Goal: Information Seeking & Learning: Check status

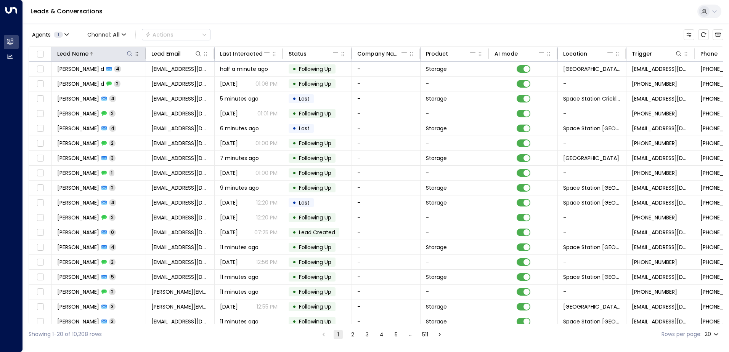
click at [127, 55] on icon at bounding box center [130, 54] width 6 height 6
type input "*****"
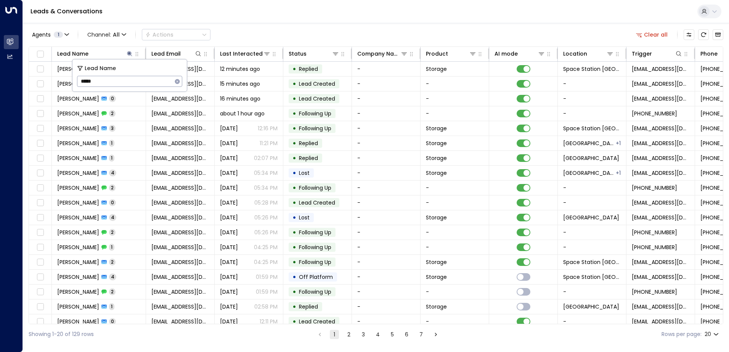
click at [279, 26] on div "Agents 1 Channel: All Actions Clear all Lead Name Lead Email Last Interacted St…" at bounding box center [376, 184] width 695 height 322
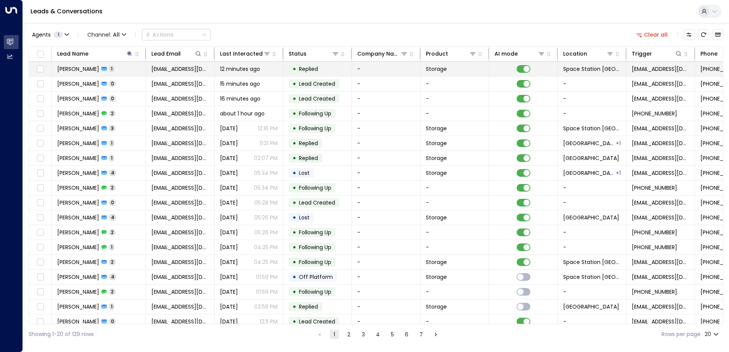
click at [320, 68] on span "Replied" at bounding box center [308, 69] width 24 height 8
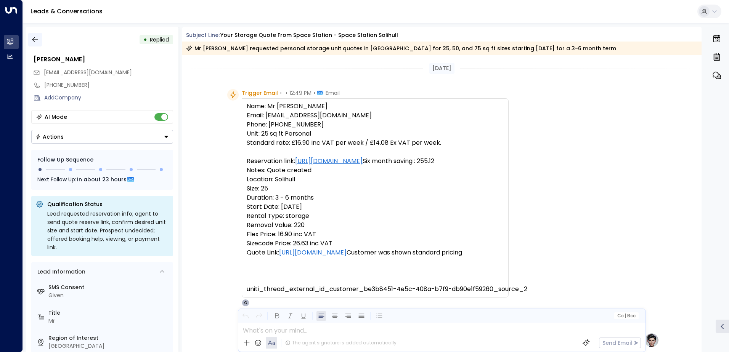
click at [38, 38] on icon "button" at bounding box center [35, 40] width 8 height 8
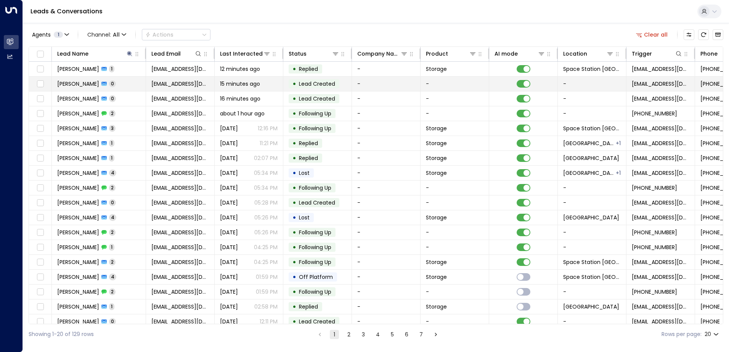
click at [258, 80] on span "15 minutes ago" at bounding box center [240, 84] width 40 height 8
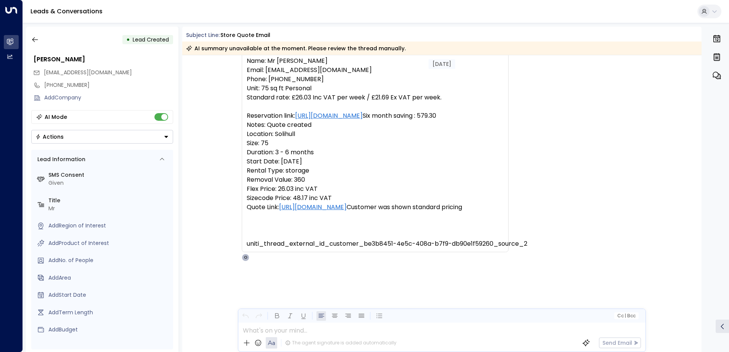
scroll to position [49, 0]
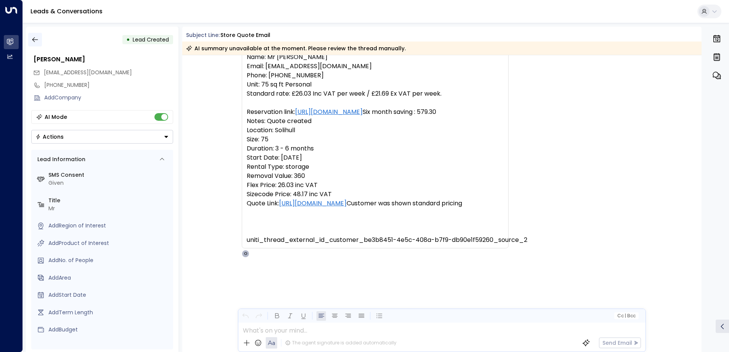
click at [35, 41] on icon "button" at bounding box center [35, 40] width 8 height 8
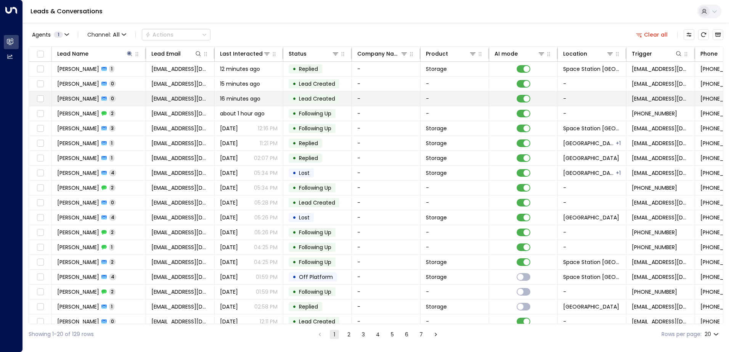
click at [189, 99] on span "[EMAIL_ADDRESS][DOMAIN_NAME]" at bounding box center [180, 99] width 58 height 8
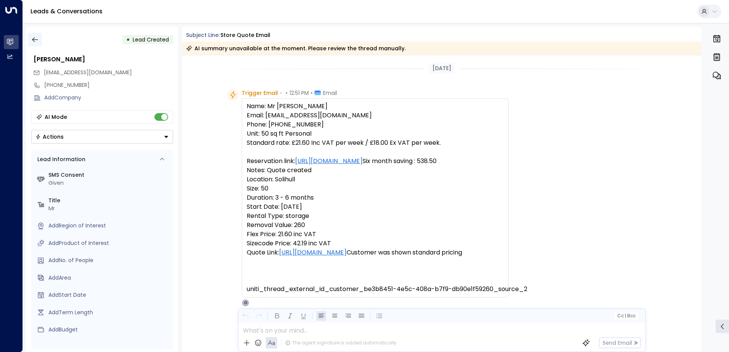
click at [36, 43] on icon "button" at bounding box center [35, 40] width 8 height 8
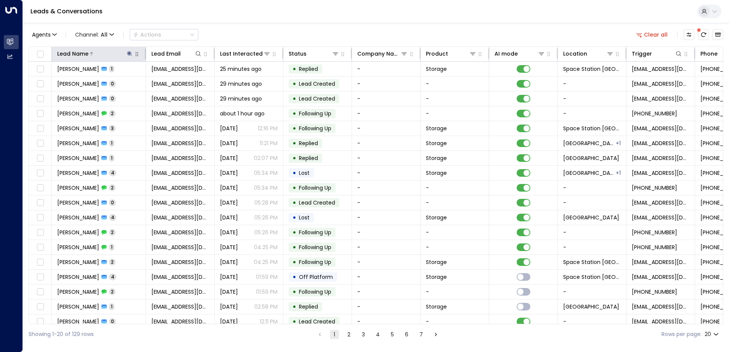
click at [128, 53] on icon at bounding box center [130, 54] width 6 height 6
type input "*"
type input "*******"
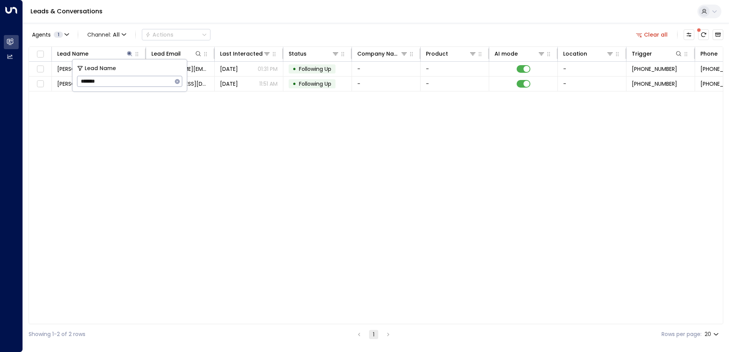
click at [277, 37] on div "Agents 1 Channel: All Actions Clear all" at bounding box center [376, 35] width 695 height 16
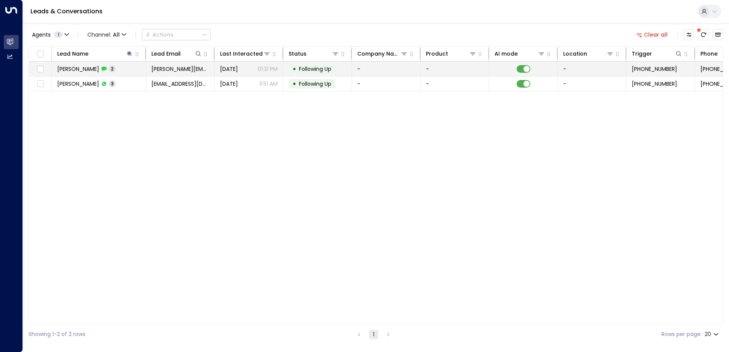
click at [259, 70] on p "01:31 PM" at bounding box center [268, 69] width 20 height 8
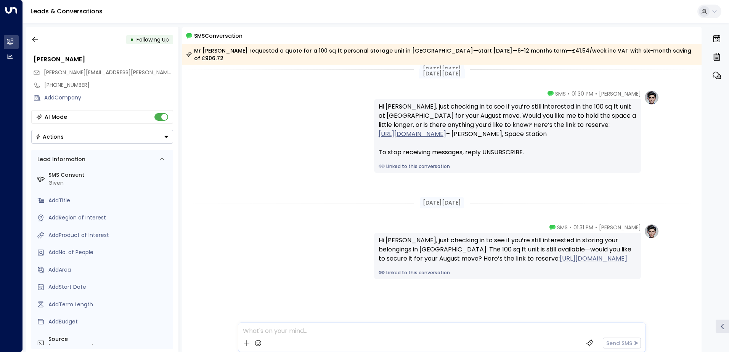
scroll to position [14, 0]
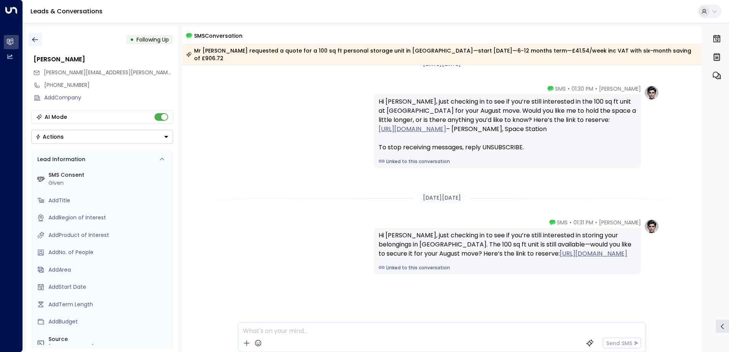
click at [35, 40] on icon "button" at bounding box center [35, 39] width 6 height 5
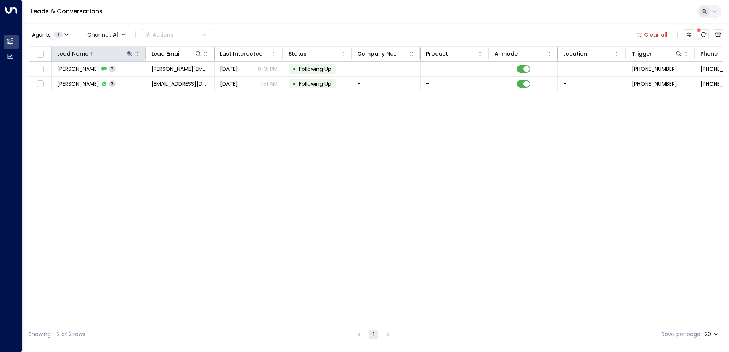
click at [129, 50] on button at bounding box center [130, 54] width 8 height 8
type input "*"
type input "****"
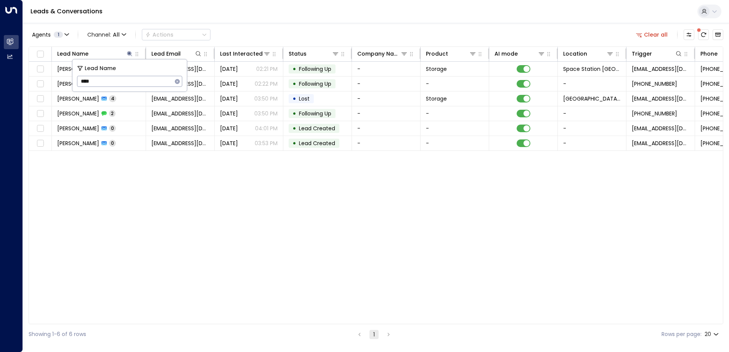
click at [305, 173] on div "Lead Name Lead Email Last Interacted Status Company Name Product AI mode Locati…" at bounding box center [376, 186] width 695 height 278
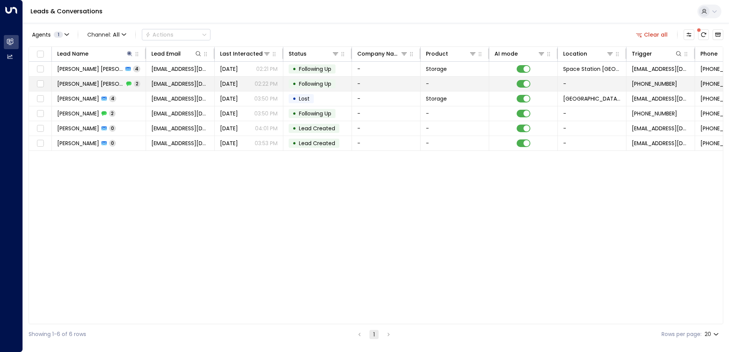
click at [291, 84] on div "• Following Up" at bounding box center [312, 83] width 47 height 9
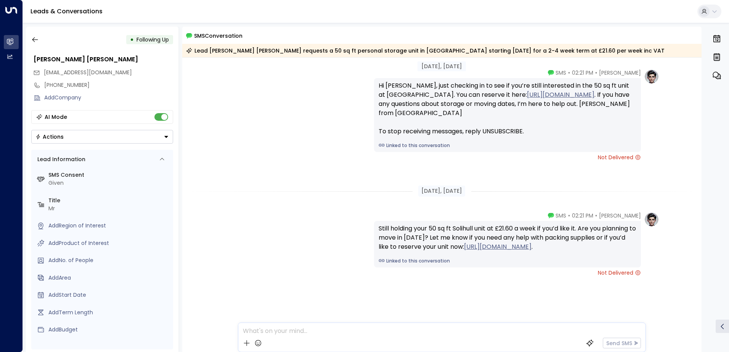
scroll to position [32, 0]
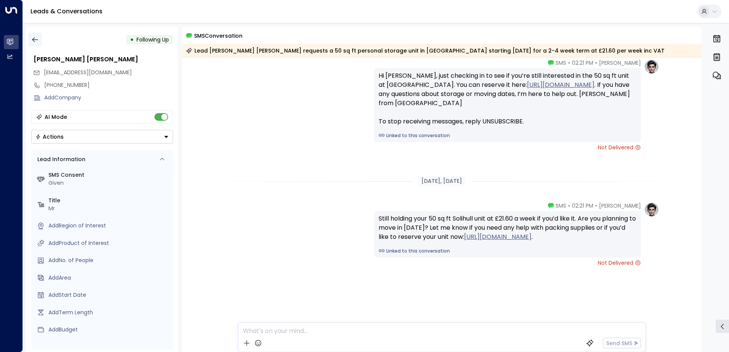
click at [39, 39] on button "button" at bounding box center [35, 40] width 14 height 14
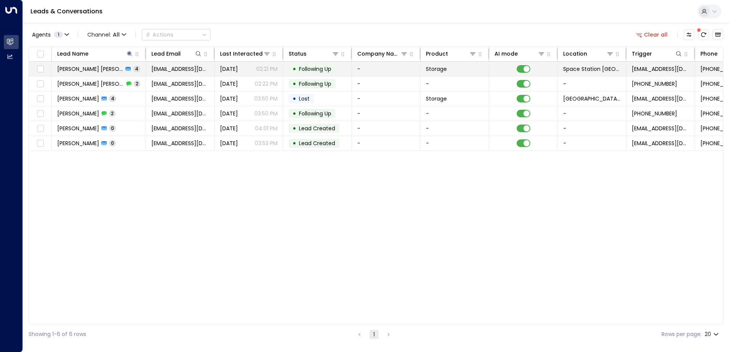
click at [257, 65] on p "02:21 PM" at bounding box center [266, 69] width 21 height 8
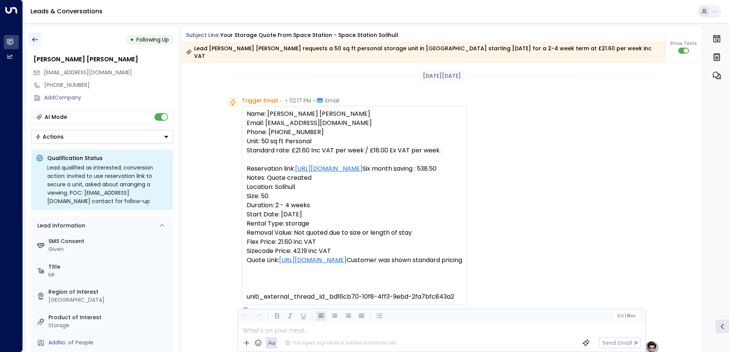
click at [32, 38] on icon "button" at bounding box center [35, 40] width 8 height 8
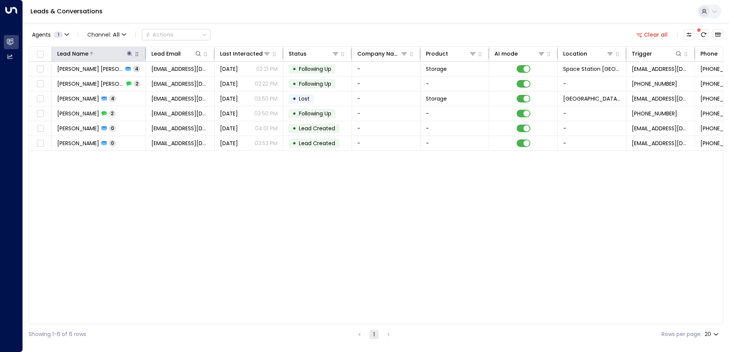
click at [130, 53] on icon at bounding box center [129, 53] width 5 height 5
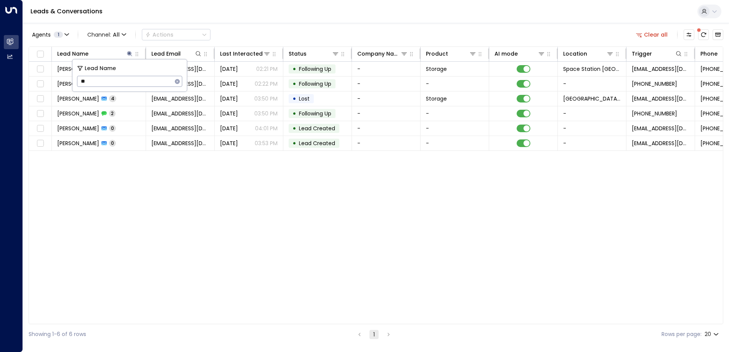
type input "*"
type input "*********"
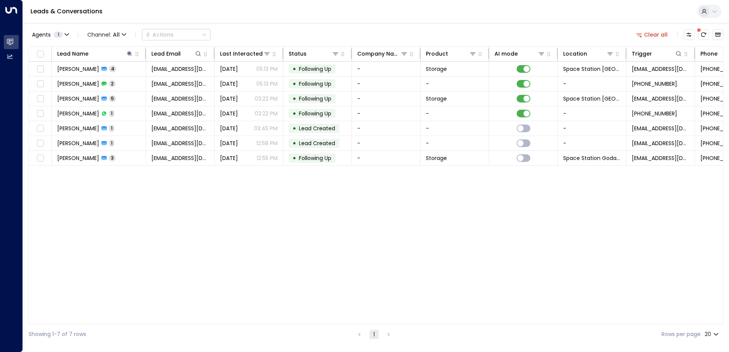
click at [291, 178] on div "Lead Name Lead Email Last Interacted Status Company Name Product AI mode Locati…" at bounding box center [376, 186] width 695 height 278
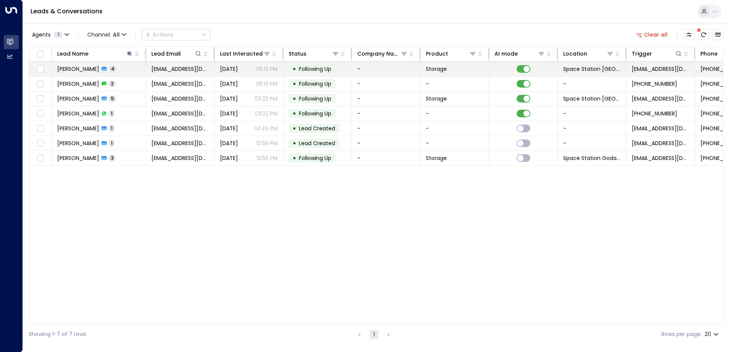
click at [293, 66] on div "•" at bounding box center [294, 69] width 4 height 13
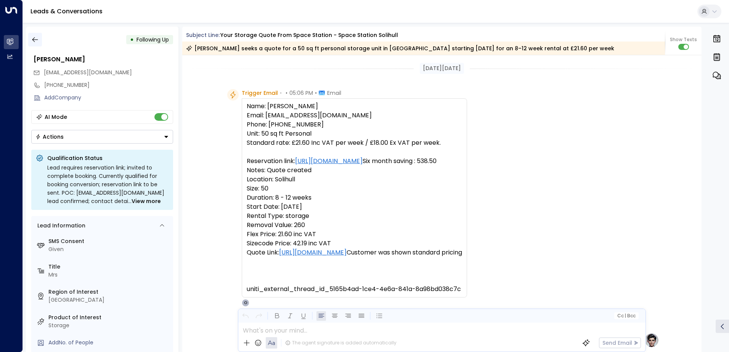
click at [37, 40] on icon "button" at bounding box center [35, 40] width 8 height 8
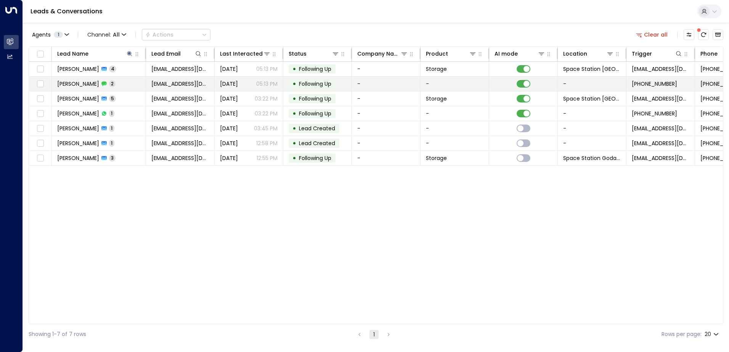
click at [93, 84] on span "[PERSON_NAME]" at bounding box center [78, 84] width 42 height 8
